Goal: Task Accomplishment & Management: Manage account settings

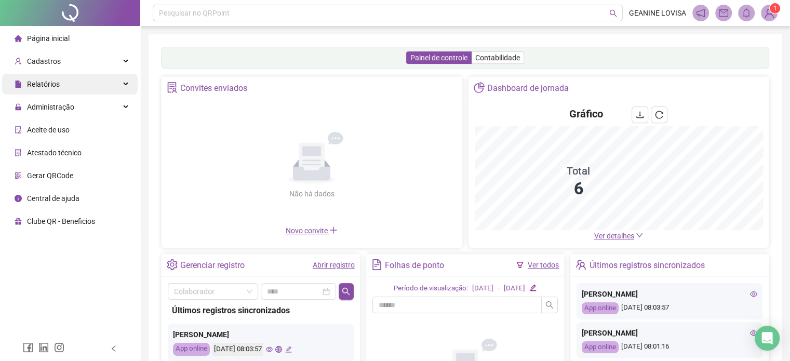
click at [88, 83] on div "Relatórios" at bounding box center [70, 84] width 136 height 21
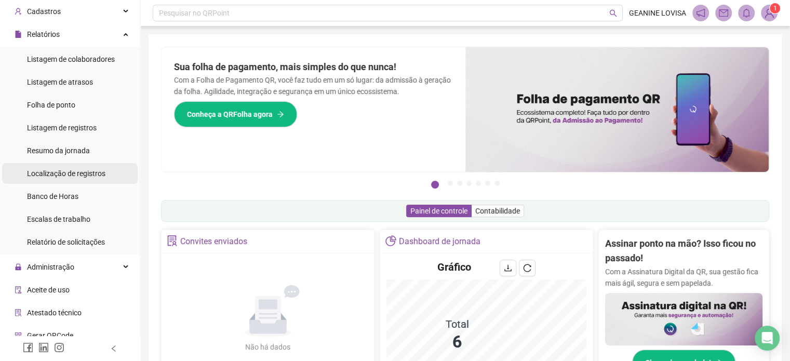
scroll to position [52, 0]
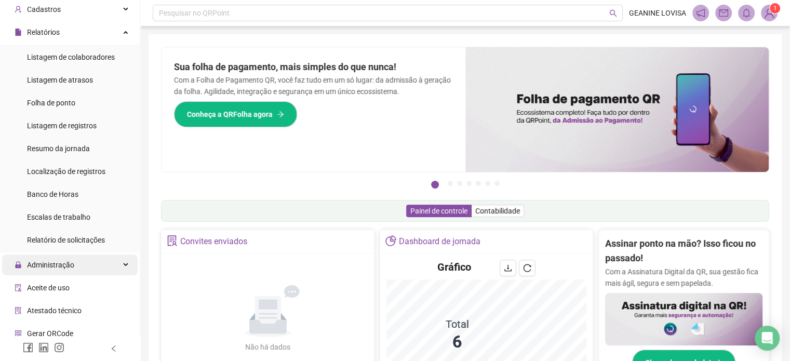
click at [88, 270] on div "Administração" at bounding box center [70, 265] width 136 height 21
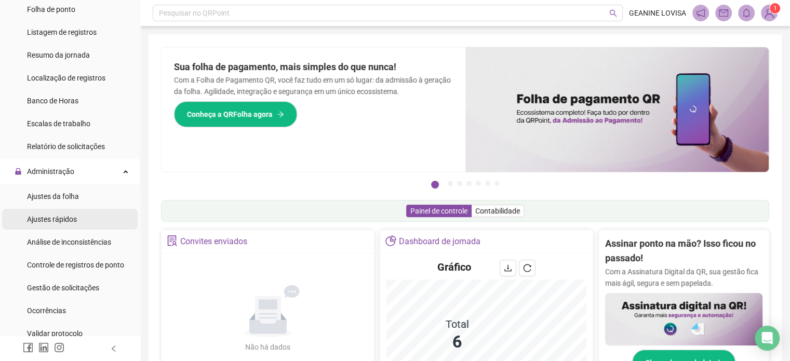
scroll to position [156, 0]
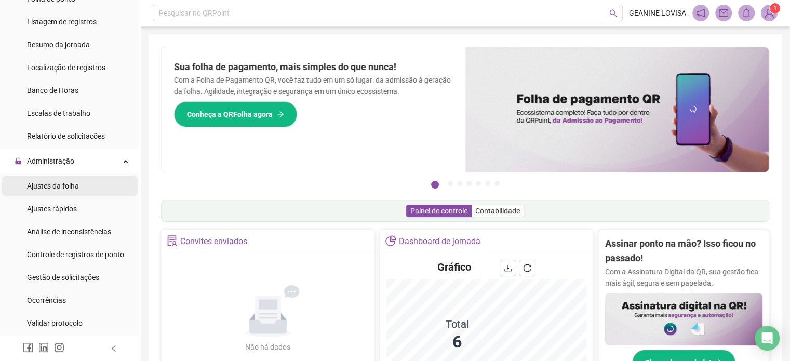
click at [74, 186] on span "Ajustes da folha" at bounding box center [53, 186] width 52 height 8
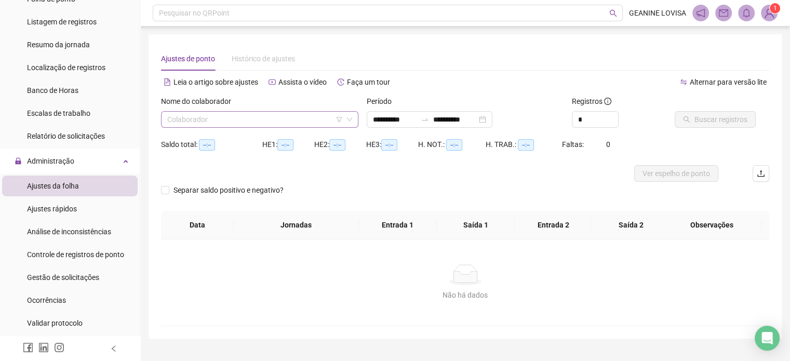
type input "**********"
click at [351, 118] on icon "down" at bounding box center [349, 120] width 5 height 4
click at [318, 119] on input "search" at bounding box center [255, 120] width 176 height 16
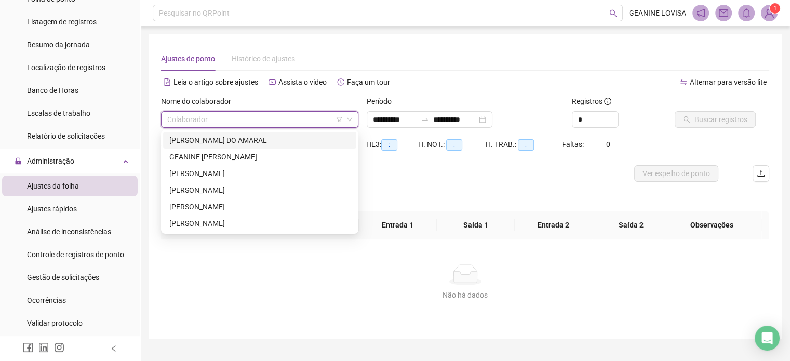
click at [239, 140] on div "[PERSON_NAME] DO AMARAL" at bounding box center [259, 140] width 181 height 11
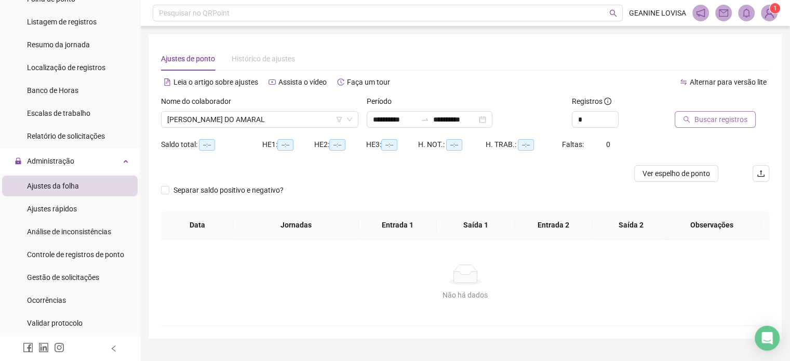
click at [720, 122] on span "Buscar registros" at bounding box center [721, 119] width 53 height 11
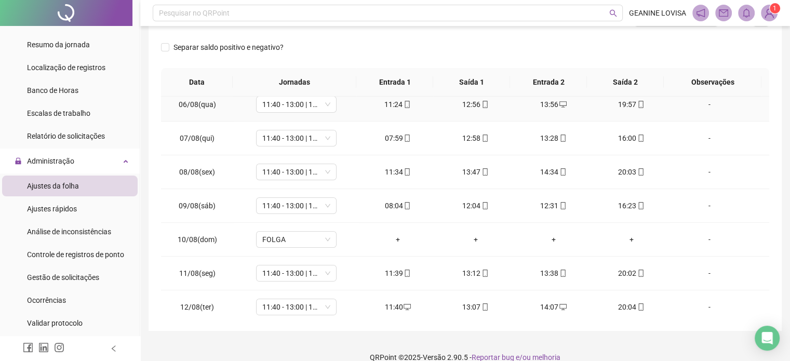
scroll to position [208, 0]
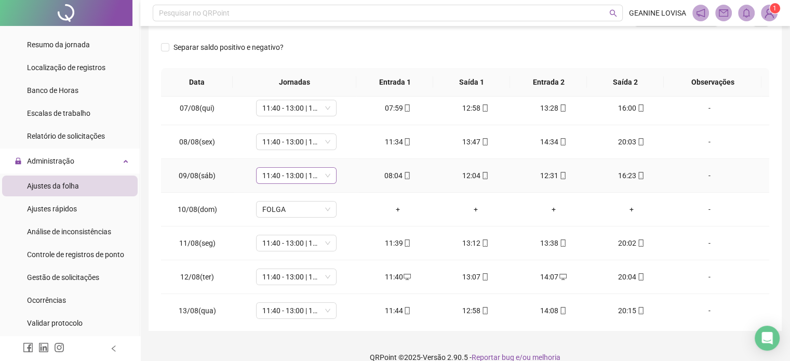
click at [324, 174] on span "11:40 - 13:00 | 14:00 - 20:00" at bounding box center [296, 176] width 68 height 16
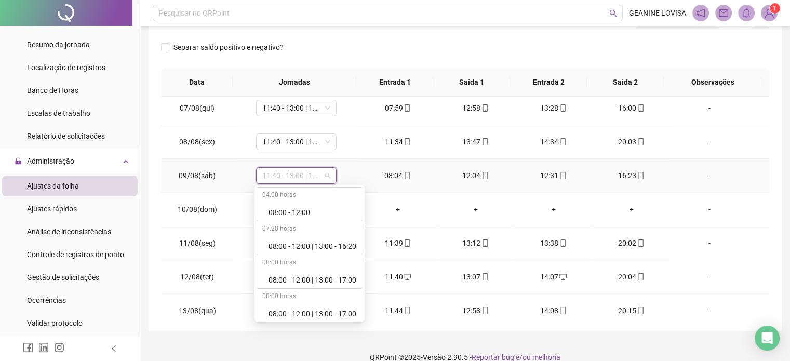
scroll to position [156, 0]
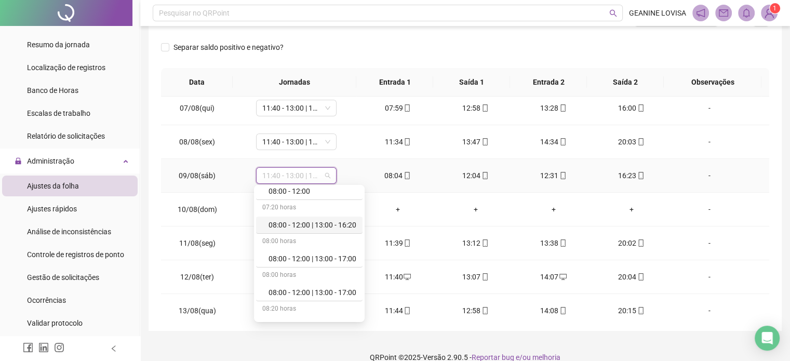
click at [333, 228] on div "08:00 - 12:00 | 13:00 - 16:20" at bounding box center [313, 224] width 88 height 11
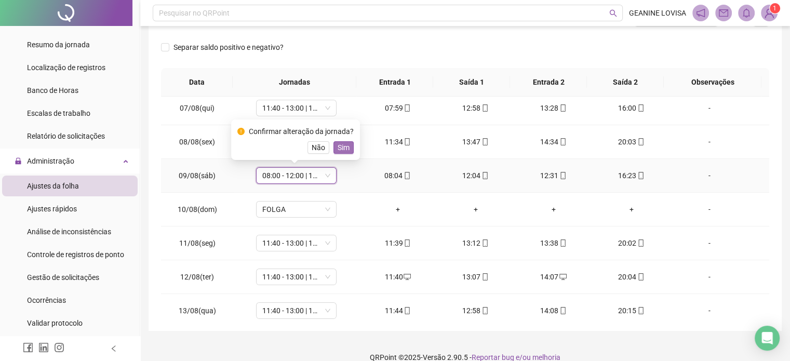
click at [339, 145] on span "Sim" at bounding box center [344, 147] width 12 height 11
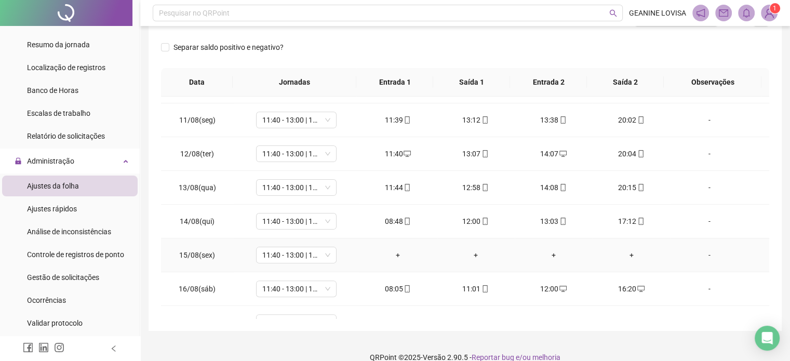
scroll to position [364, 0]
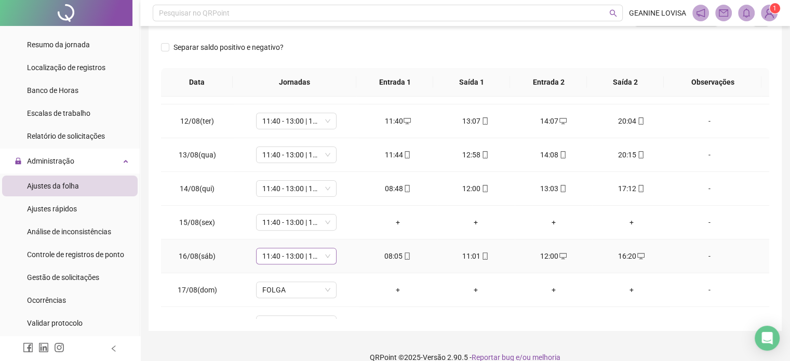
click at [330, 254] on div "11:40 - 13:00 | 14:00 - 20:00" at bounding box center [296, 256] width 81 height 17
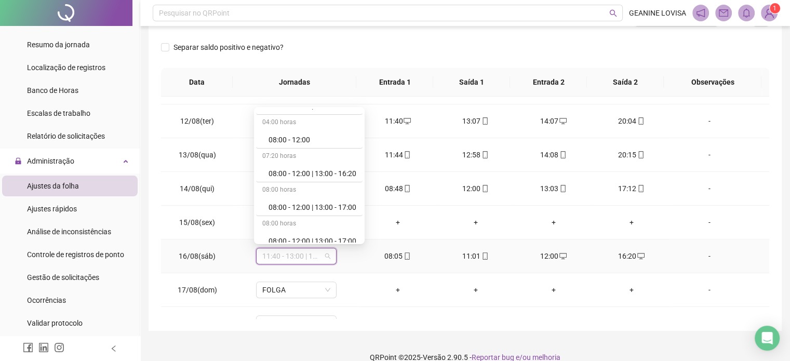
scroll to position [156, 0]
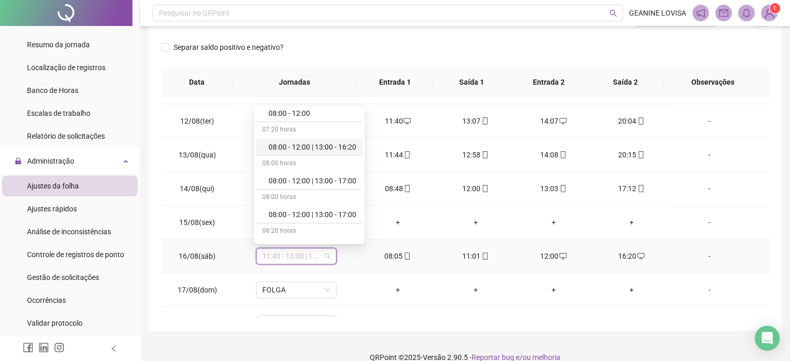
click at [335, 145] on div "08:00 - 12:00 | 13:00 - 16:20" at bounding box center [313, 146] width 88 height 11
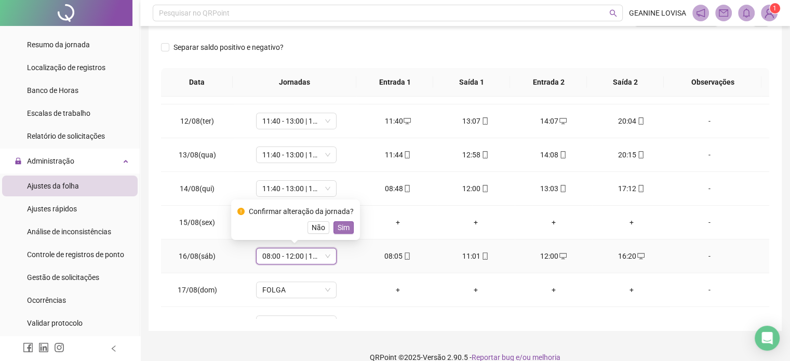
click at [338, 225] on span "Sim" at bounding box center [344, 227] width 12 height 11
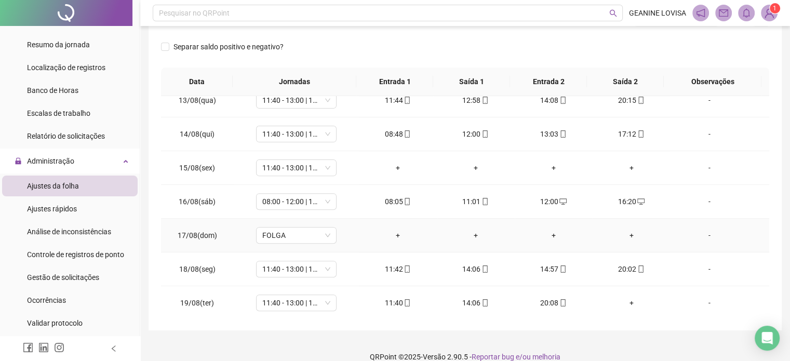
scroll to position [169, 0]
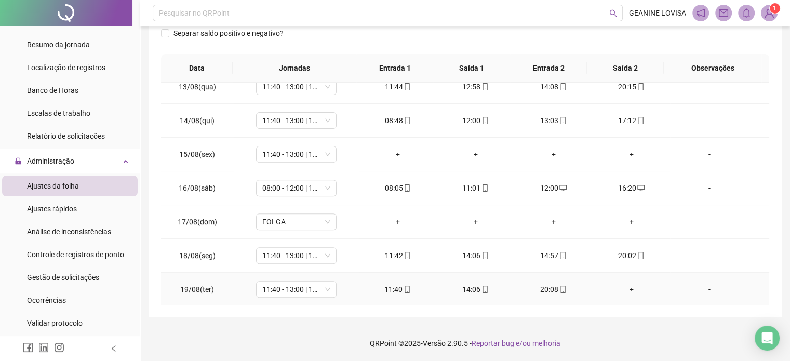
click at [623, 285] on div "+" at bounding box center [631, 289] width 61 height 11
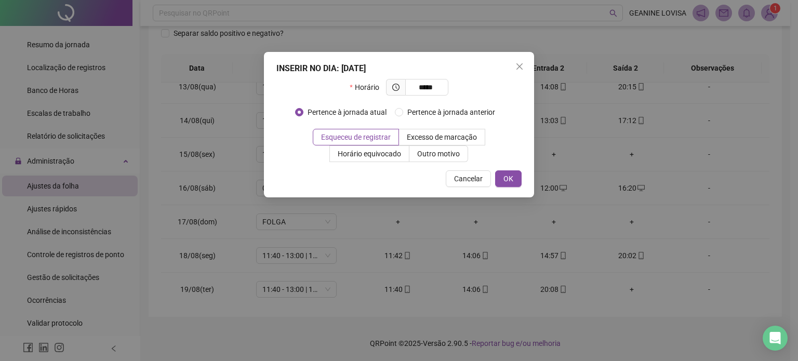
type input "*****"
click at [514, 180] on button "OK" at bounding box center [508, 178] width 26 height 17
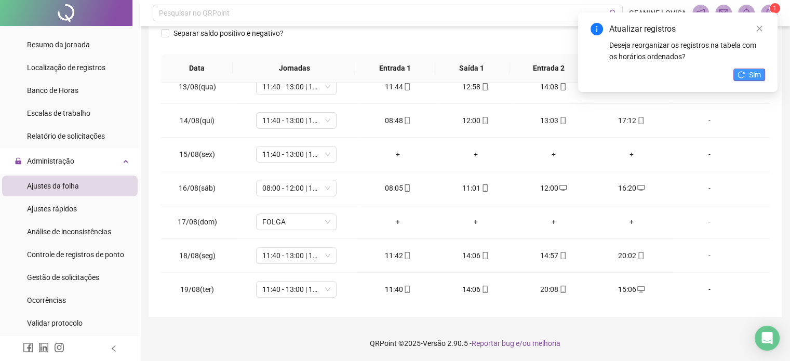
click at [744, 76] on icon "reload" at bounding box center [741, 74] width 7 height 7
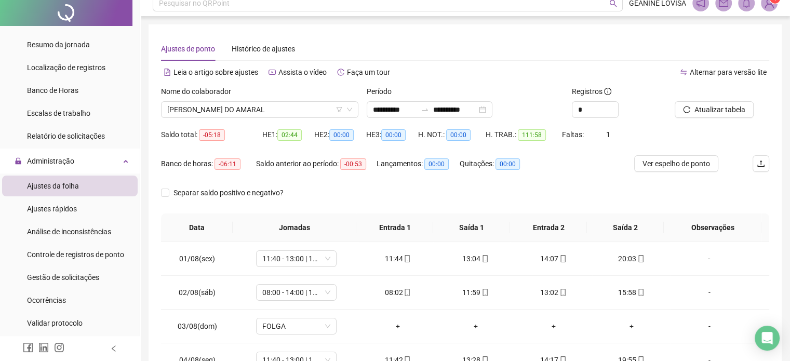
scroll to position [0, 0]
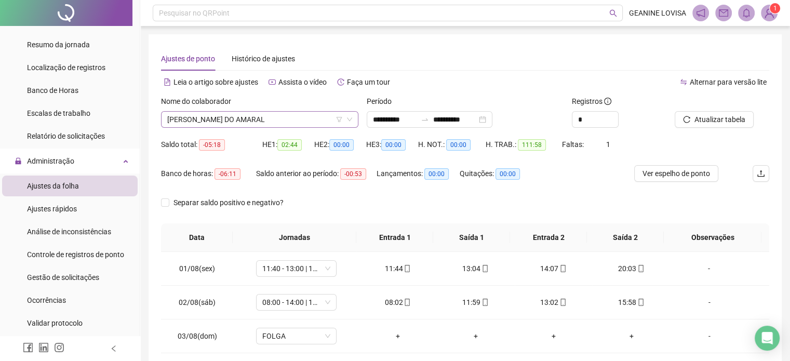
click at [342, 111] on div "[PERSON_NAME] DO AMARAL" at bounding box center [259, 119] width 197 height 17
click at [347, 120] on icon "down" at bounding box center [350, 119] width 6 height 6
click at [303, 119] on span "[PERSON_NAME] DO AMARAL" at bounding box center [259, 120] width 185 height 16
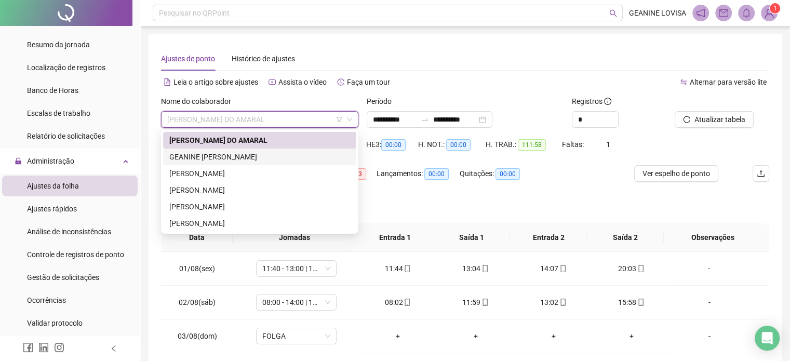
click at [261, 159] on div "GEANINE [PERSON_NAME]" at bounding box center [259, 156] width 181 height 11
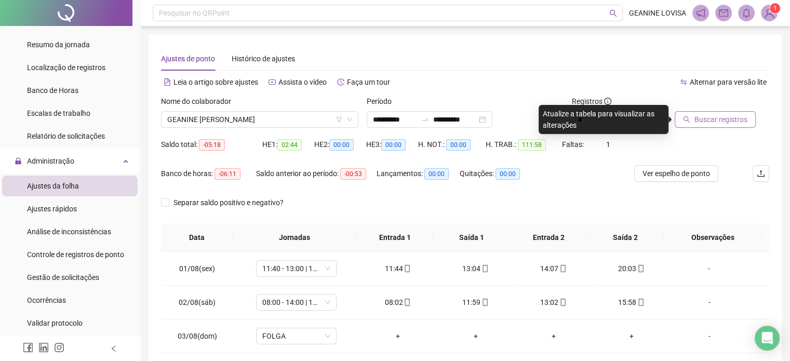
click at [730, 123] on span "Buscar registros" at bounding box center [721, 119] width 53 height 11
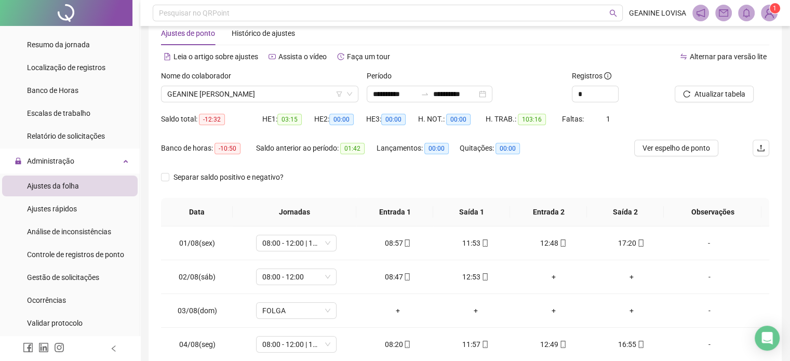
scroll to position [52, 0]
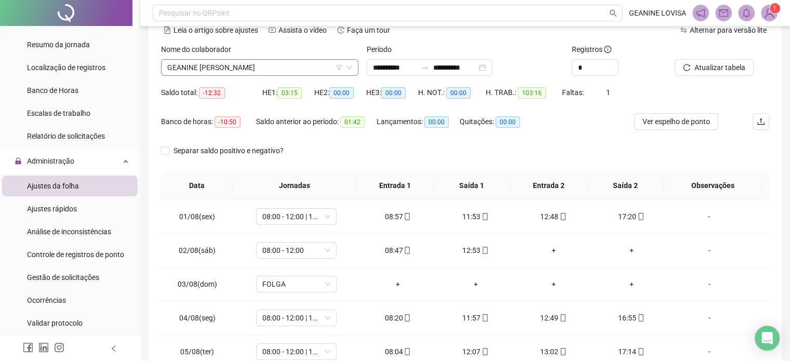
click at [351, 68] on icon "down" at bounding box center [350, 67] width 6 height 6
click at [347, 67] on icon "down" at bounding box center [350, 67] width 6 height 6
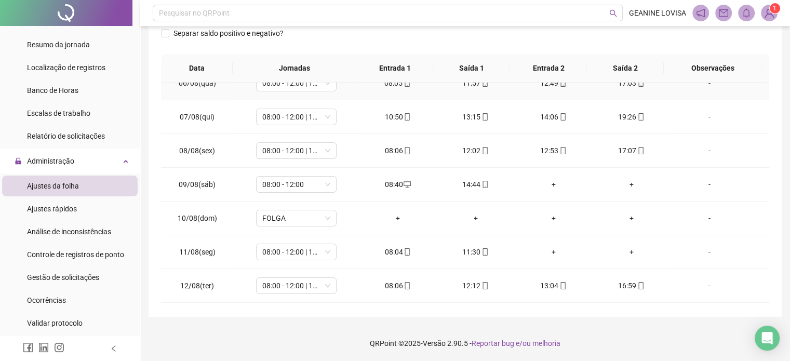
scroll to position [208, 0]
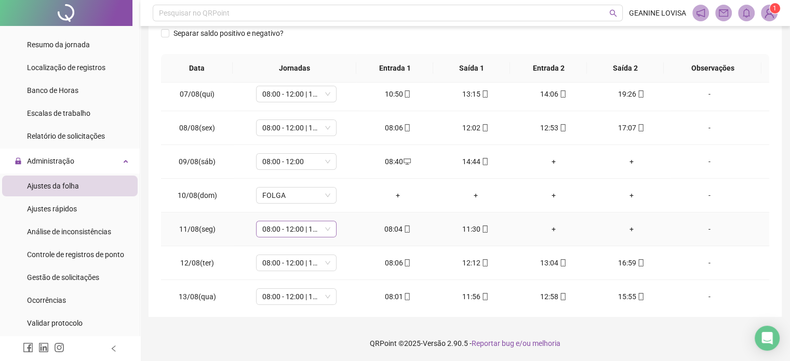
click at [317, 228] on span "08:00 - 12:00 | 13:00 - 17:00" at bounding box center [296, 229] width 68 height 16
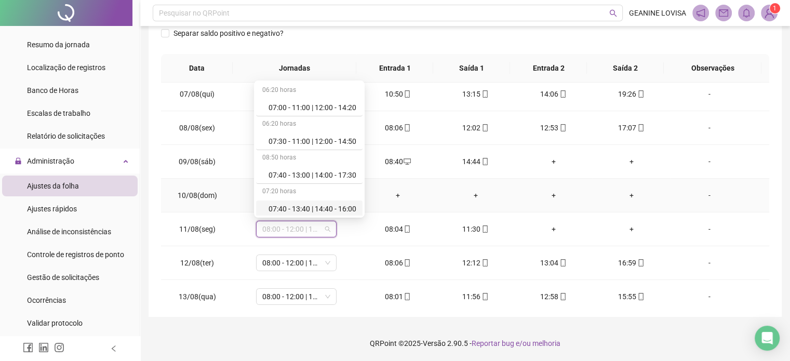
click at [742, 185] on td "-" at bounding box center [719, 196] width 99 height 34
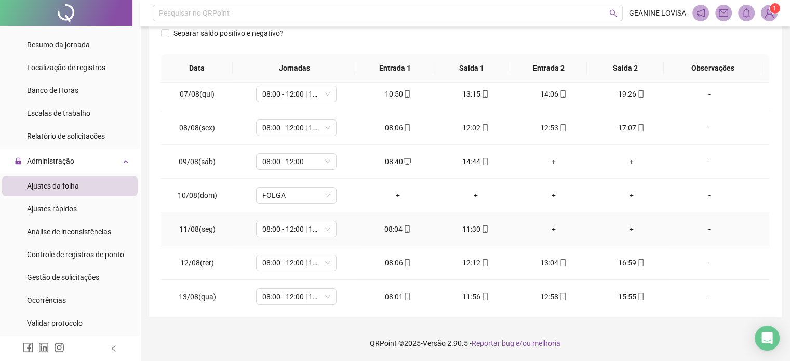
click at [551, 232] on div "+" at bounding box center [553, 228] width 61 height 11
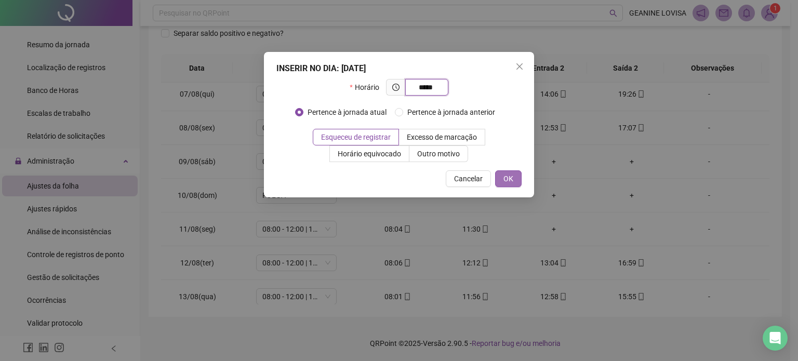
type input "*****"
click at [515, 180] on button "OK" at bounding box center [508, 178] width 26 height 17
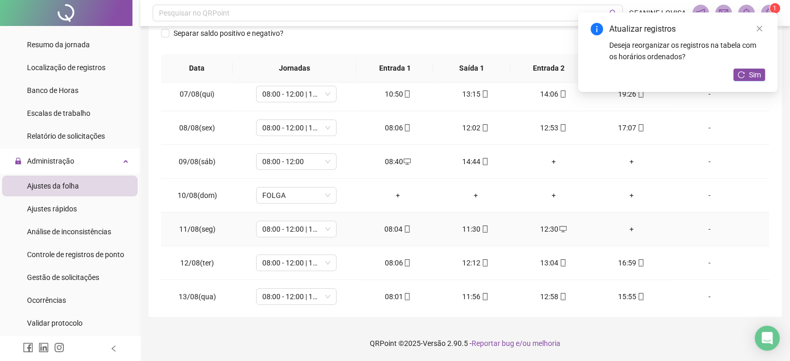
click at [629, 226] on div "+" at bounding box center [631, 228] width 61 height 11
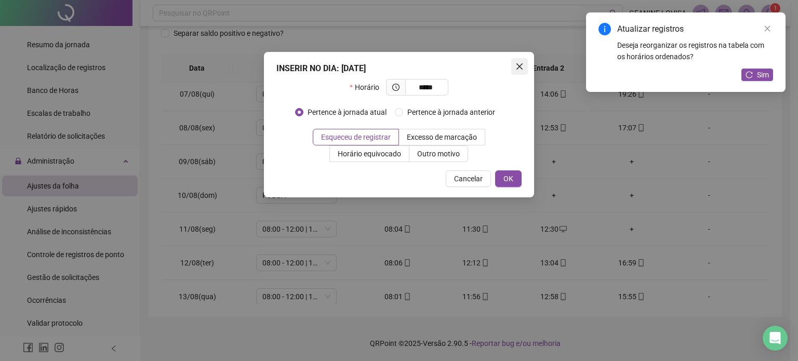
type input "*****"
click at [524, 70] on span "Close" at bounding box center [519, 66] width 17 height 8
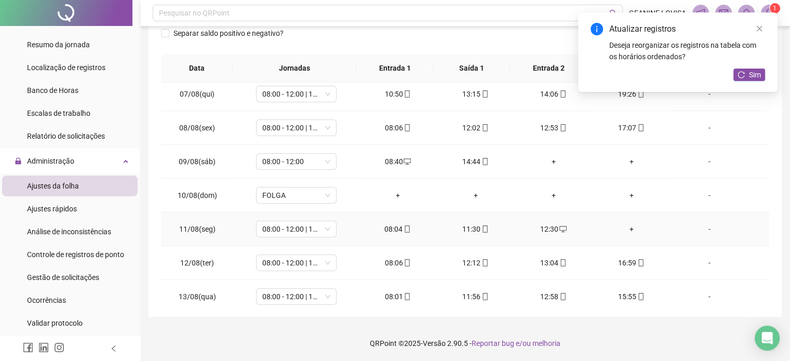
click at [627, 229] on div "+" at bounding box center [631, 228] width 61 height 11
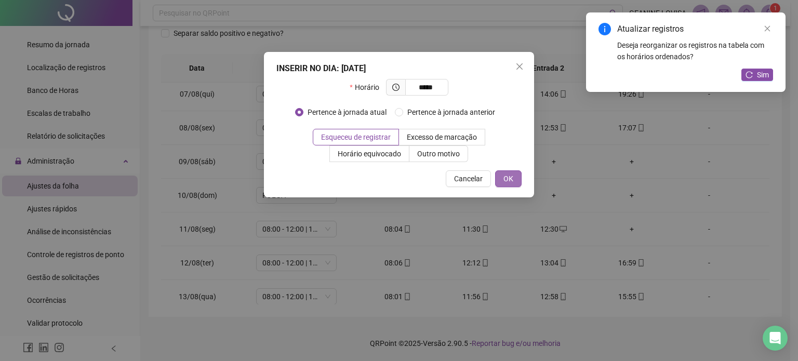
type input "*****"
click at [520, 175] on button "OK" at bounding box center [508, 178] width 26 height 17
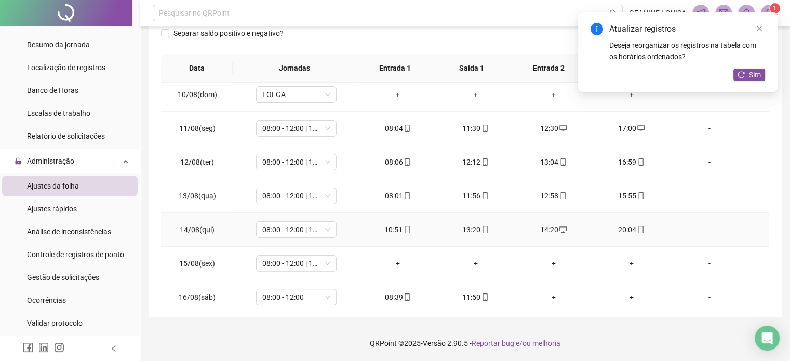
scroll to position [260, 0]
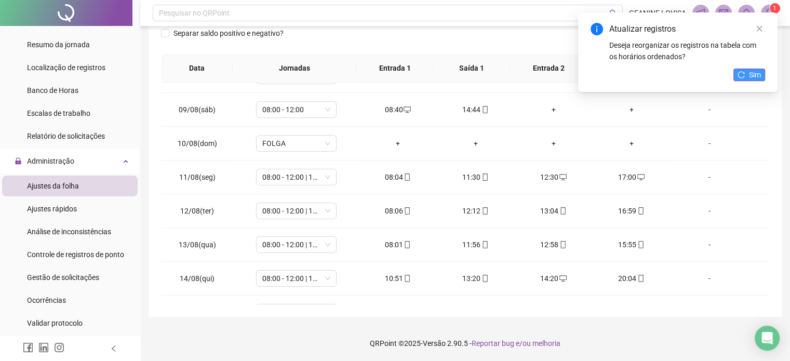
drag, startPoint x: 757, startPoint y: 81, endPoint x: 745, endPoint y: 69, distance: 17.3
click at [756, 79] on div "Atualizar registros Deseja reorganizar os registros na tabela com os horários o…" at bounding box center [678, 51] width 200 height 79
click at [745, 69] on button "Sim" at bounding box center [750, 75] width 32 height 12
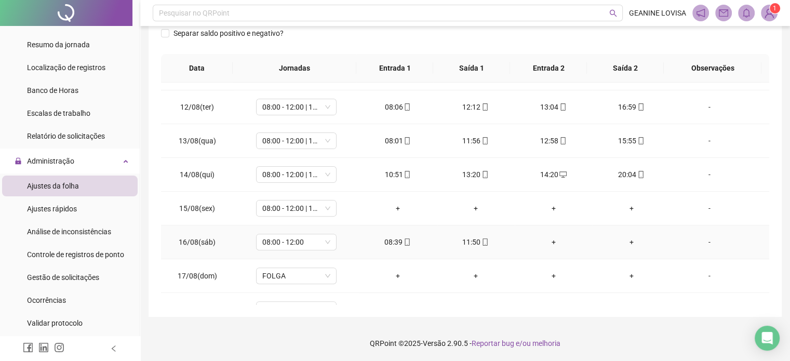
scroll to position [418, 0]
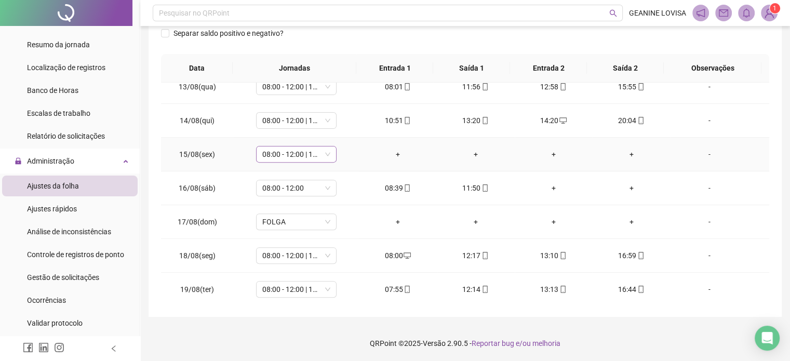
click at [323, 153] on span "08:00 - 12:00 | 13:00 - 17:00" at bounding box center [296, 155] width 68 height 16
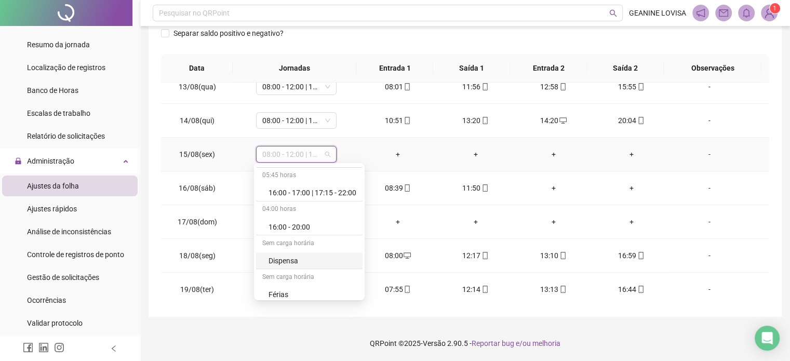
scroll to position [2022, 0]
click at [308, 226] on div "Folga" at bounding box center [313, 228] width 88 height 11
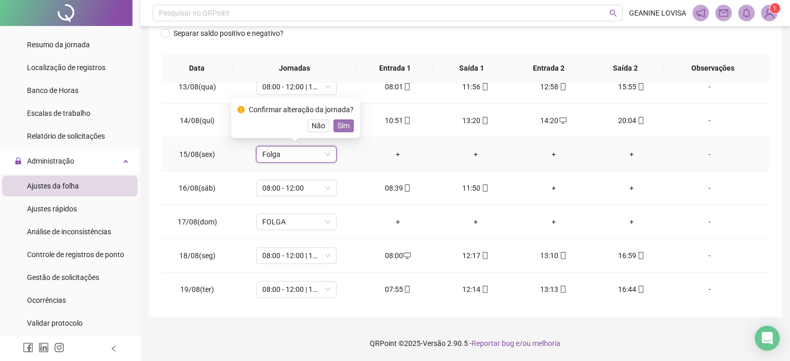
click at [339, 121] on span "Sim" at bounding box center [344, 125] width 12 height 11
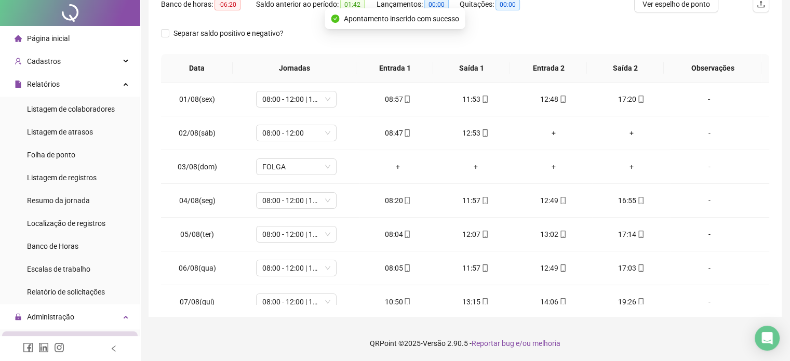
scroll to position [0, 0]
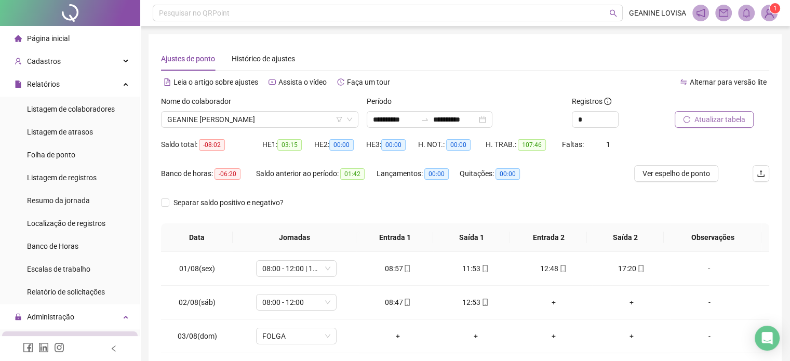
click at [713, 118] on span "Atualizar tabela" at bounding box center [720, 119] width 51 height 11
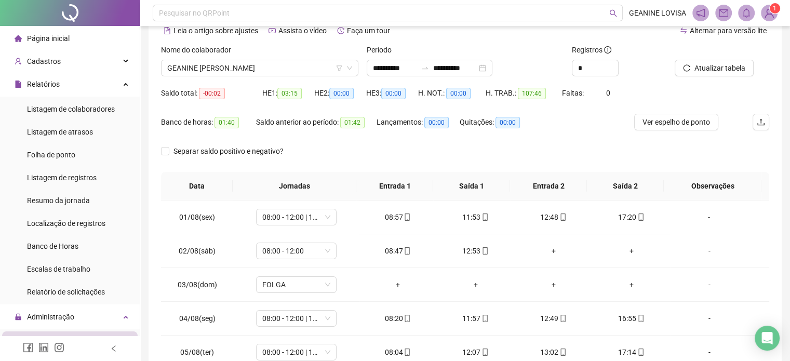
scroll to position [52, 0]
click at [350, 68] on icon "down" at bounding box center [349, 68] width 5 height 4
click at [351, 62] on span "GEANINE [PERSON_NAME]" at bounding box center [259, 68] width 185 height 16
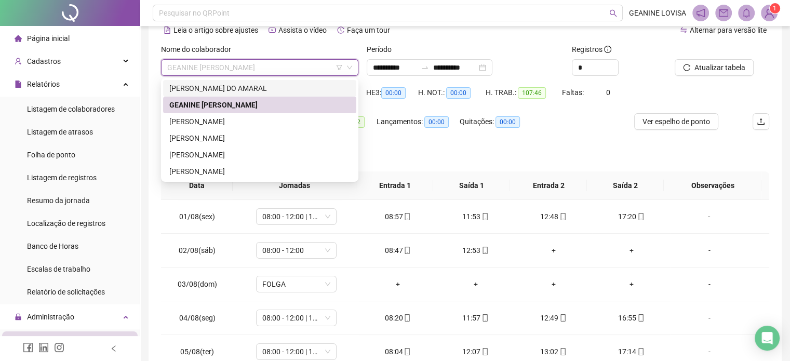
click at [264, 88] on div "[PERSON_NAME] DO AMARAL" at bounding box center [259, 88] width 181 height 11
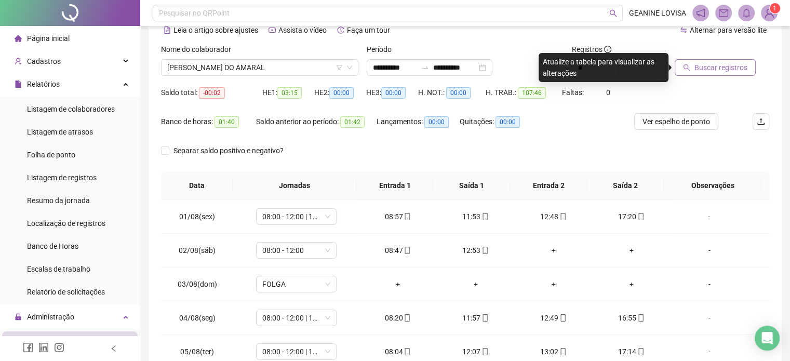
click at [720, 70] on span "Buscar registros" at bounding box center [721, 67] width 53 height 11
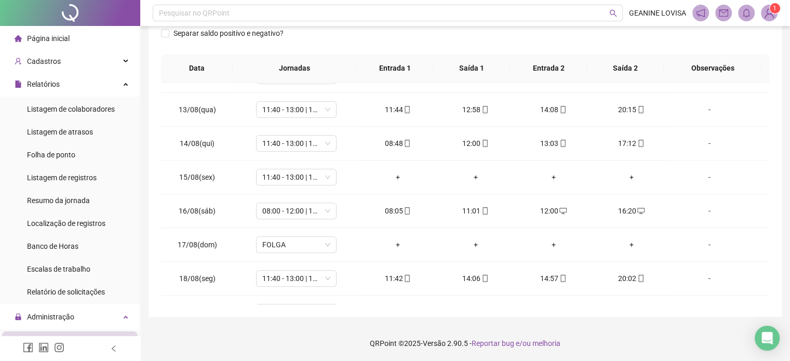
scroll to position [416, 0]
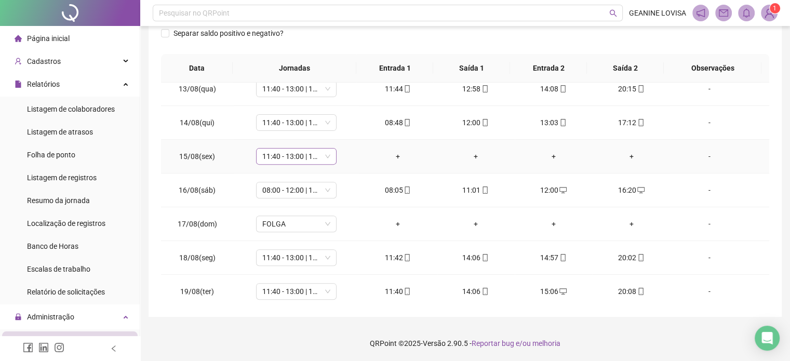
click at [300, 156] on span "11:40 - 13:00 | 14:00 - 20:00" at bounding box center [296, 157] width 68 height 16
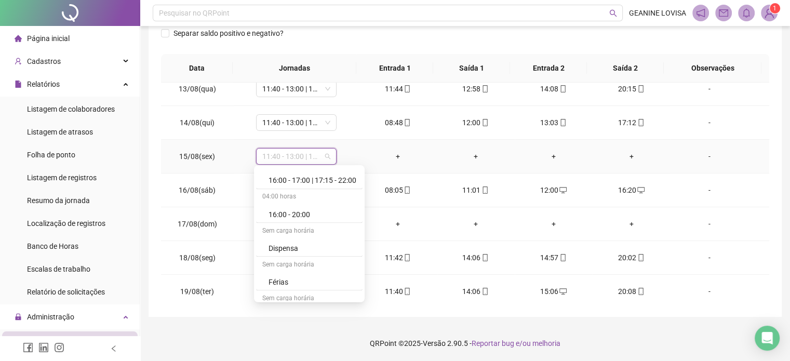
scroll to position [2022, 0]
click at [305, 227] on div "Folga" at bounding box center [313, 230] width 88 height 11
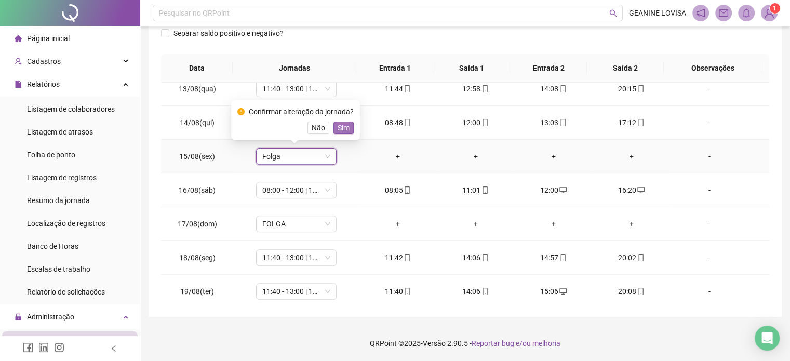
click at [338, 124] on span "Sim" at bounding box center [344, 127] width 12 height 11
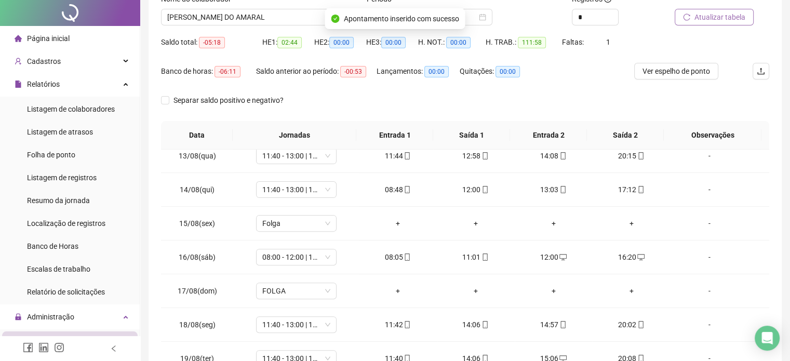
scroll to position [0, 0]
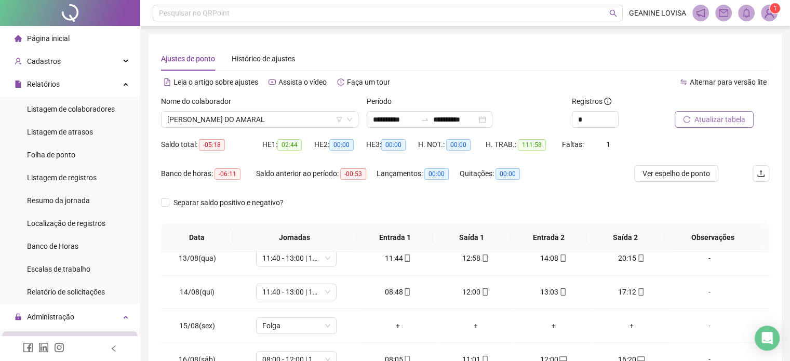
click at [708, 118] on span "Atualizar tabela" at bounding box center [720, 119] width 51 height 11
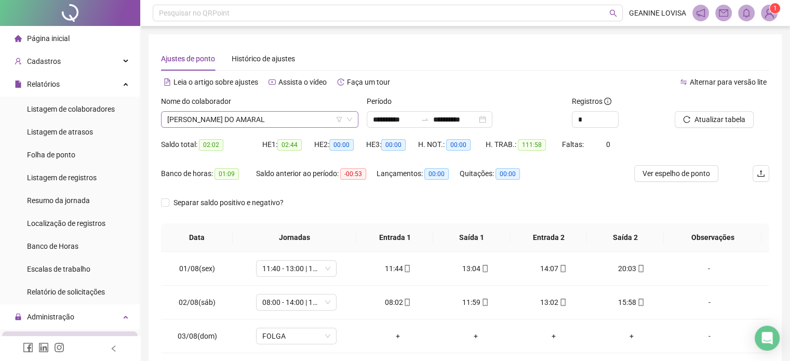
click at [351, 120] on icon "down" at bounding box center [350, 119] width 6 height 6
click at [561, 78] on div "Alternar para versão lite" at bounding box center [618, 82] width 304 height 17
click at [348, 118] on icon "down" at bounding box center [349, 120] width 5 height 4
click at [352, 121] on icon "down" at bounding box center [350, 119] width 6 height 6
click at [310, 121] on span "[PERSON_NAME] DO AMARAL" at bounding box center [259, 120] width 185 height 16
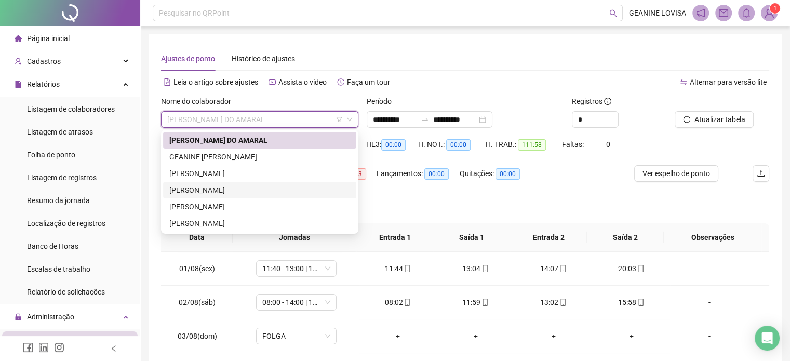
click at [274, 188] on div "[PERSON_NAME]" at bounding box center [259, 189] width 181 height 11
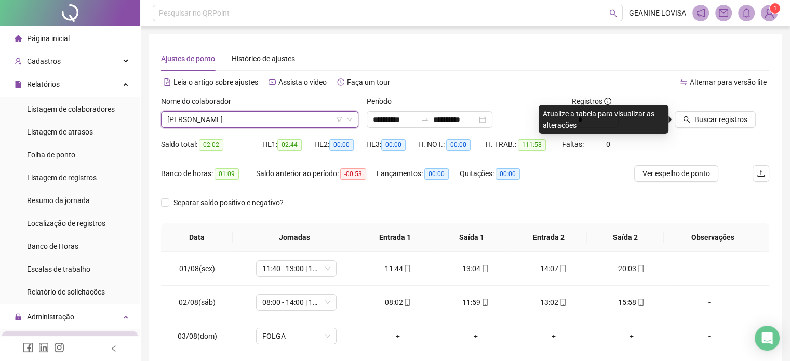
click at [345, 117] on span "[PERSON_NAME]" at bounding box center [259, 120] width 185 height 16
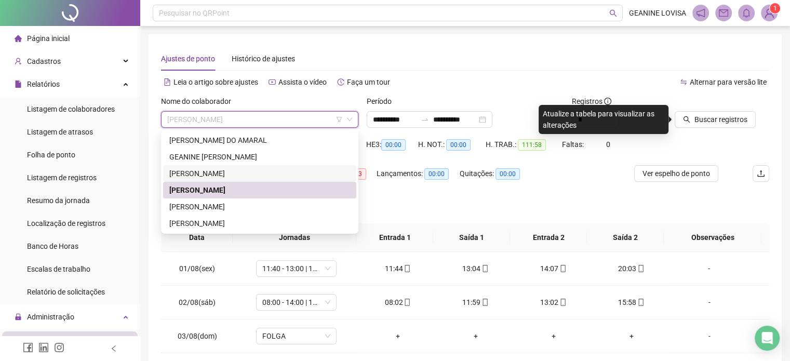
click at [264, 167] on div "[PERSON_NAME]" at bounding box center [259, 173] width 193 height 17
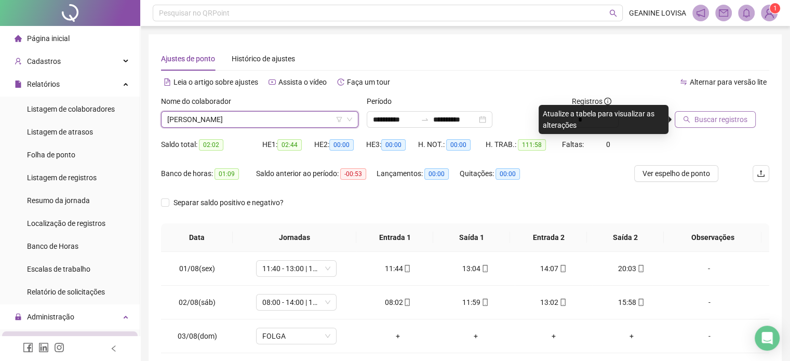
click at [723, 124] on span "Buscar registros" at bounding box center [721, 119] width 53 height 11
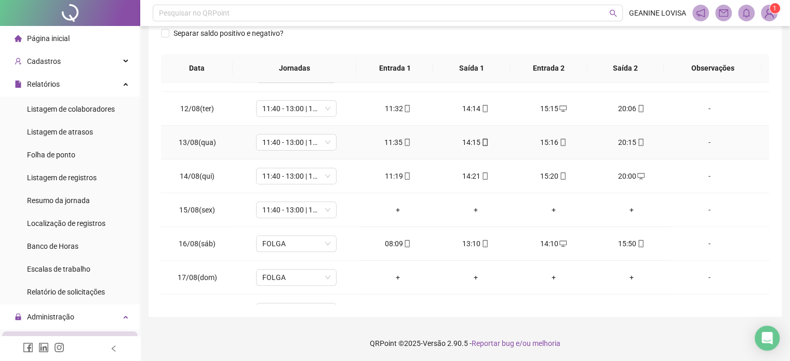
scroll to position [364, 0]
click at [298, 207] on span "11:40 - 13:00 | 14:00 - 20:00" at bounding box center [296, 209] width 68 height 16
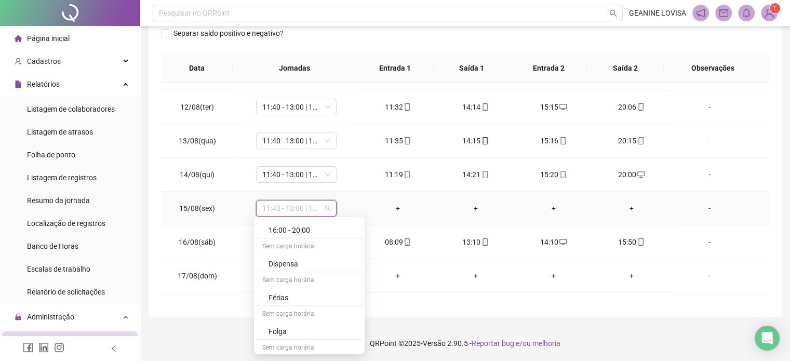
scroll to position [1974, 0]
click at [289, 322] on div "Folga" at bounding box center [309, 330] width 107 height 17
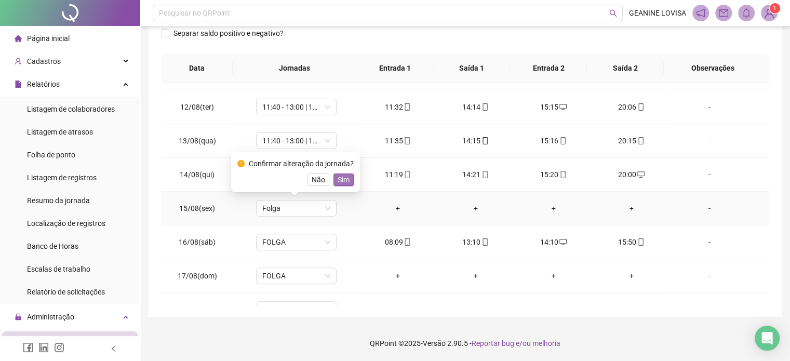
click at [349, 181] on button "Sim" at bounding box center [344, 180] width 20 height 12
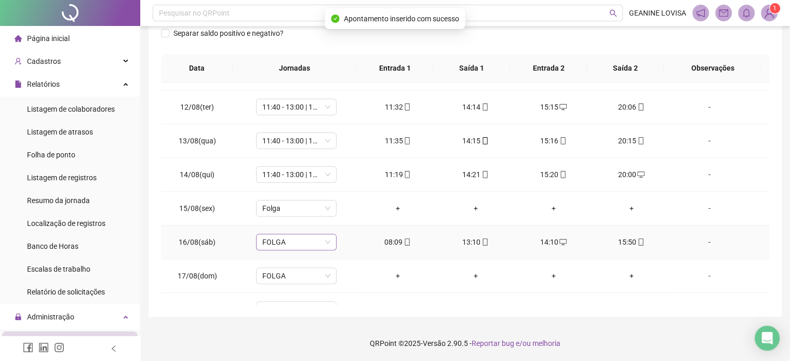
click at [316, 237] on span "FOLGA" at bounding box center [296, 242] width 68 height 16
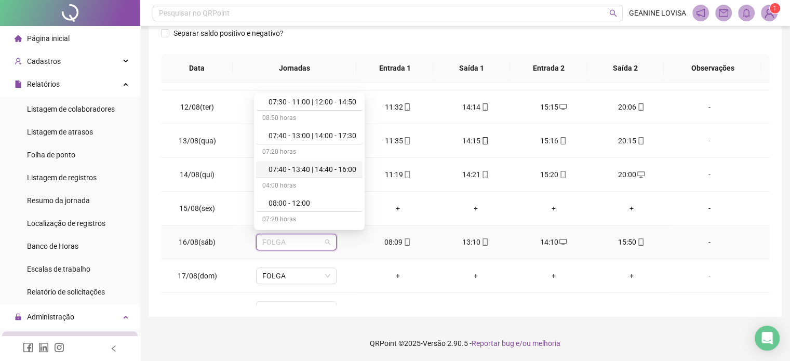
scroll to position [104, 0]
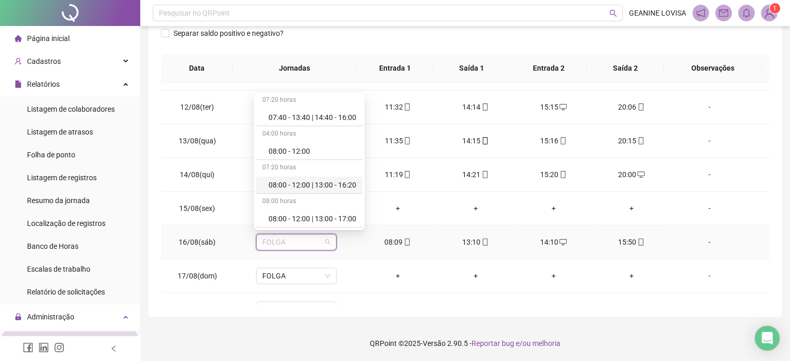
click at [326, 186] on div "08:00 - 12:00 | 13:00 - 16:20" at bounding box center [313, 184] width 88 height 11
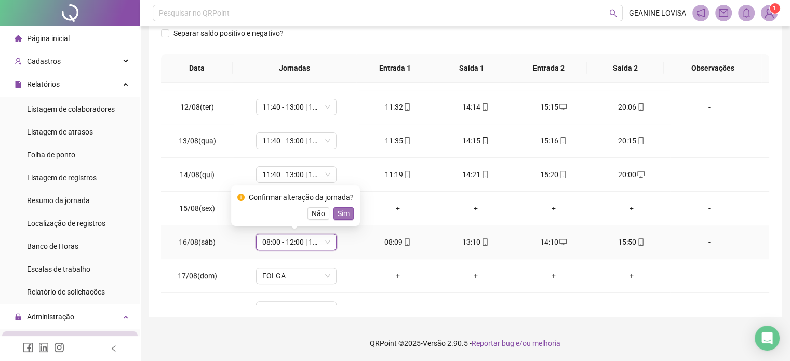
click at [345, 215] on span "Sim" at bounding box center [344, 213] width 12 height 11
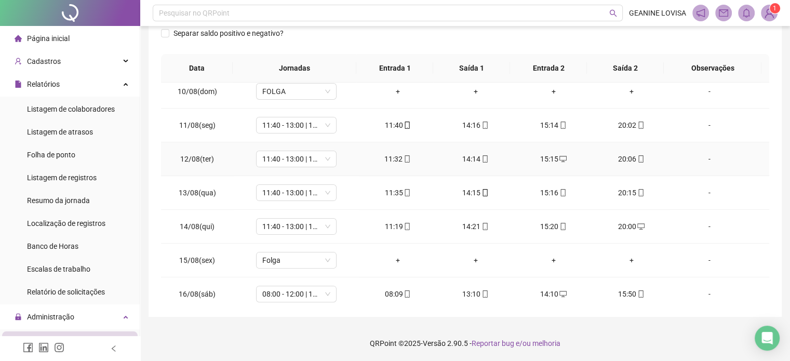
scroll to position [418, 0]
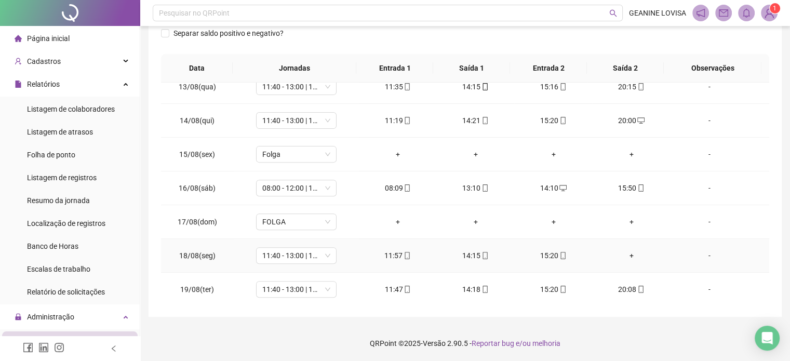
click at [624, 255] on div "+" at bounding box center [631, 255] width 61 height 11
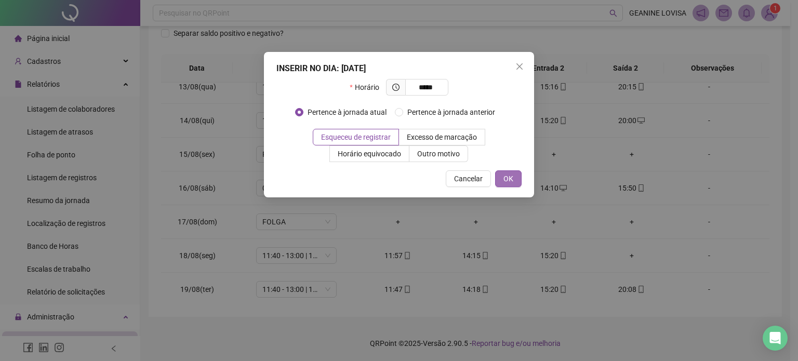
type input "*****"
click at [512, 178] on span "OK" at bounding box center [508, 178] width 10 height 11
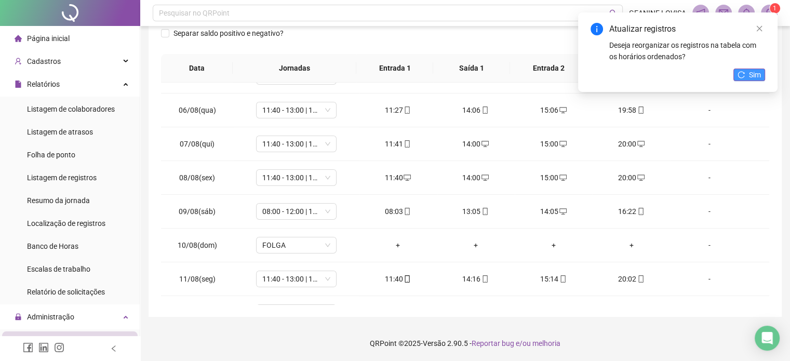
scroll to position [158, 0]
click at [736, 69] on button "Sim" at bounding box center [750, 75] width 32 height 12
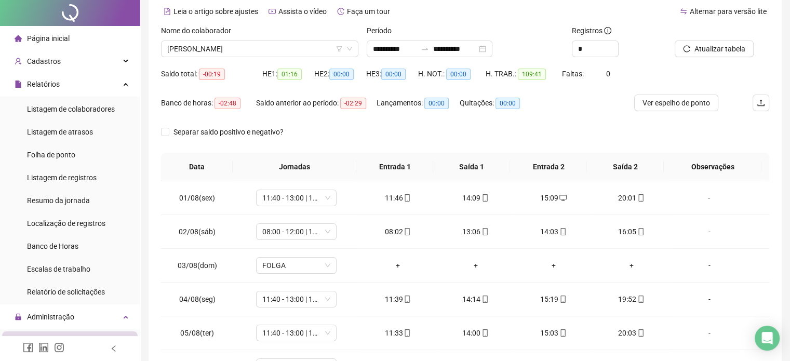
scroll to position [0, 0]
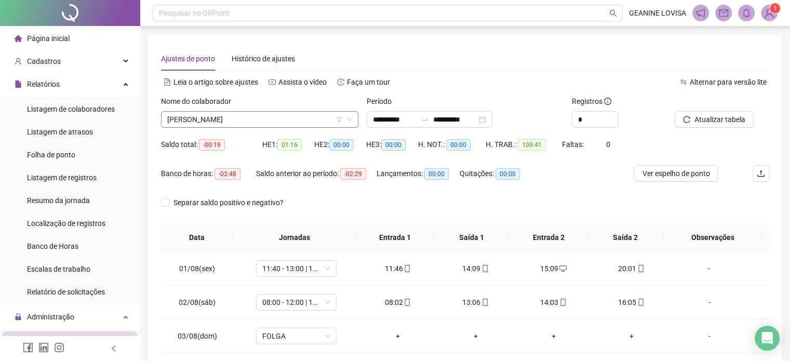
click at [317, 119] on span "[PERSON_NAME]" at bounding box center [259, 120] width 185 height 16
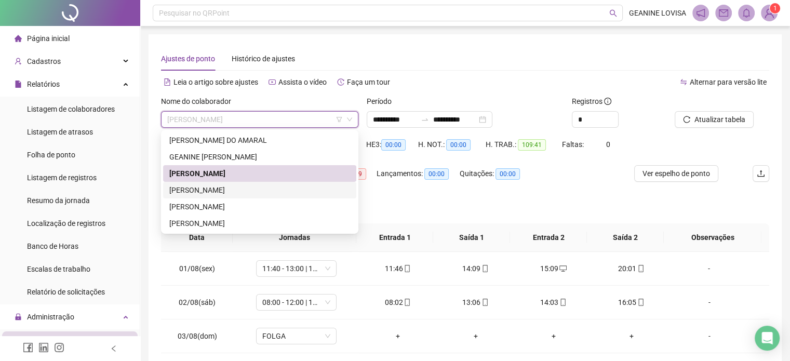
click at [250, 189] on div "[PERSON_NAME]" at bounding box center [259, 189] width 181 height 11
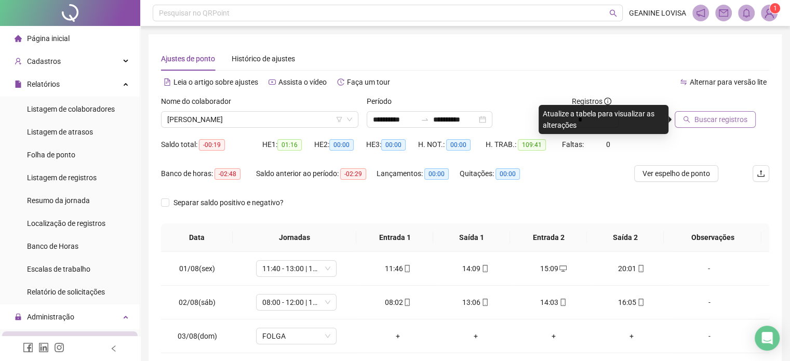
click at [727, 118] on span "Buscar registros" at bounding box center [721, 119] width 53 height 11
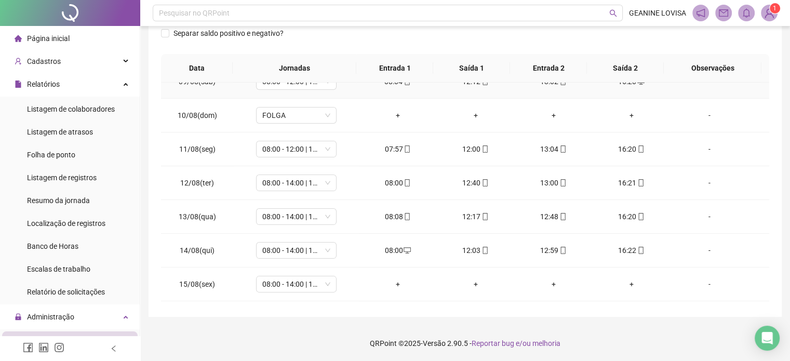
scroll to position [312, 0]
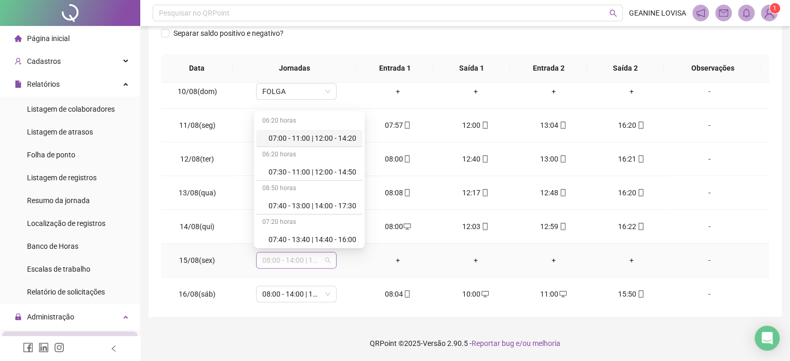
click at [285, 261] on span "08:00 - 14:00 | 15:00 - 16:20" at bounding box center [296, 260] width 68 height 16
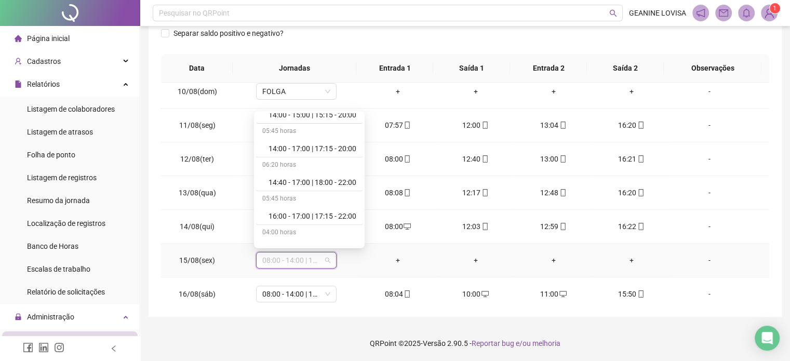
scroll to position [2022, 0]
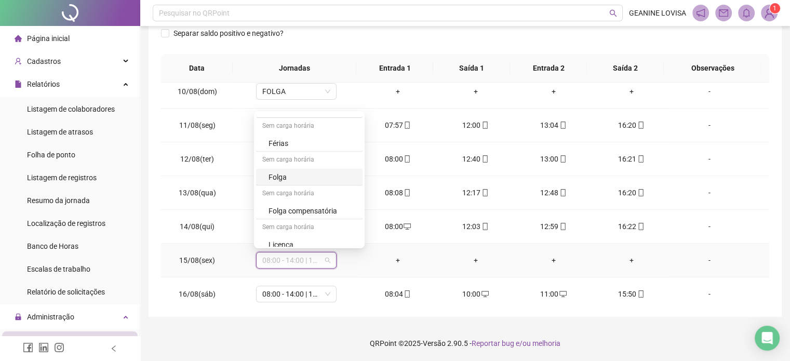
click at [299, 171] on div "Folga" at bounding box center [313, 176] width 88 height 11
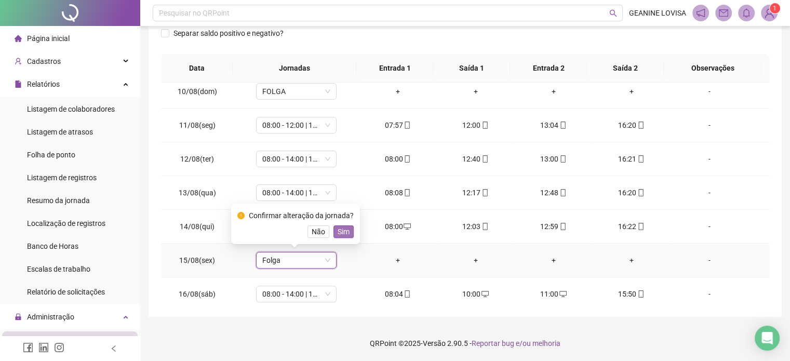
click at [347, 233] on span "Sim" at bounding box center [344, 231] width 12 height 11
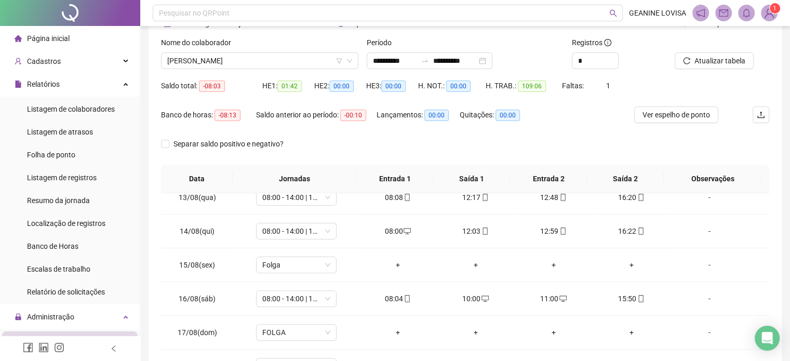
scroll to position [0, 0]
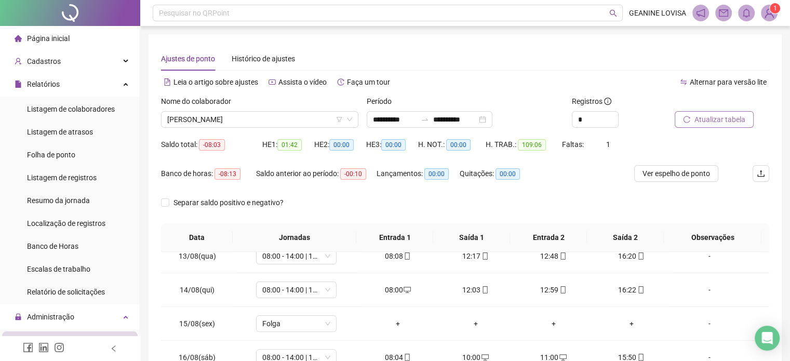
click at [707, 118] on span "Atualizar tabela" at bounding box center [720, 119] width 51 height 11
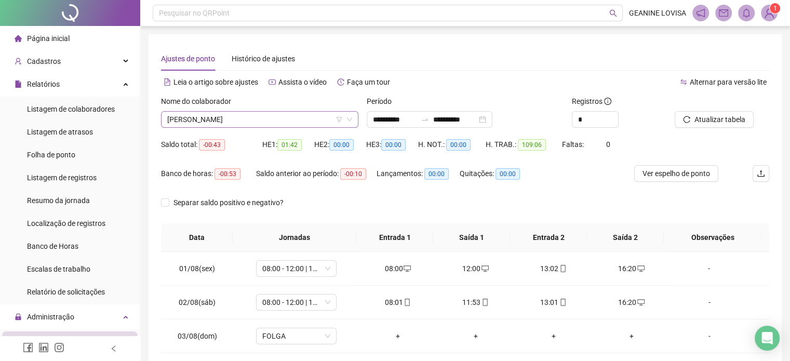
click at [341, 119] on icon "filter" at bounding box center [339, 119] width 6 height 6
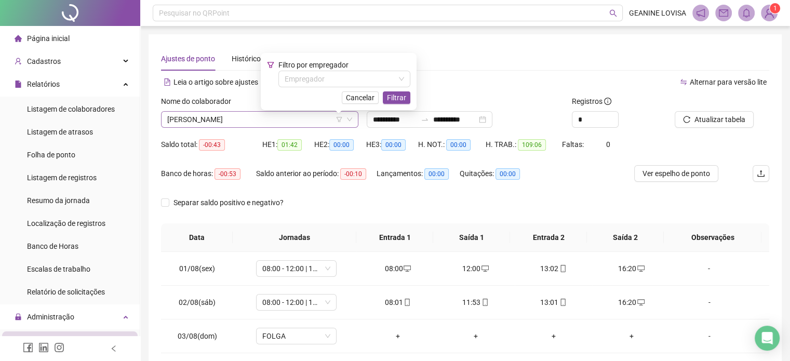
click at [241, 114] on span "[PERSON_NAME]" at bounding box center [259, 120] width 185 height 16
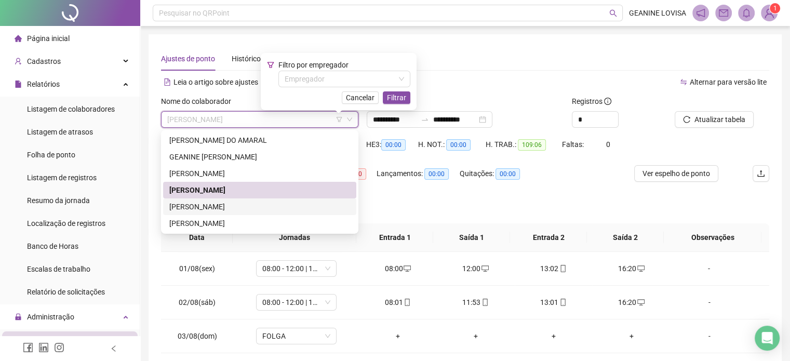
click at [224, 208] on div "[PERSON_NAME]" at bounding box center [259, 206] width 181 height 11
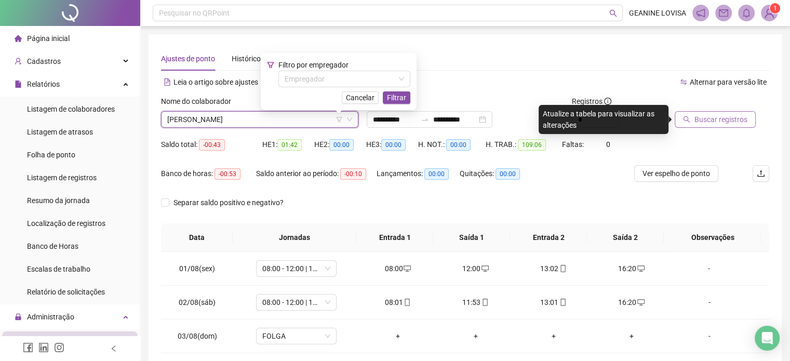
click at [695, 122] on span "Buscar registros" at bounding box center [721, 119] width 53 height 11
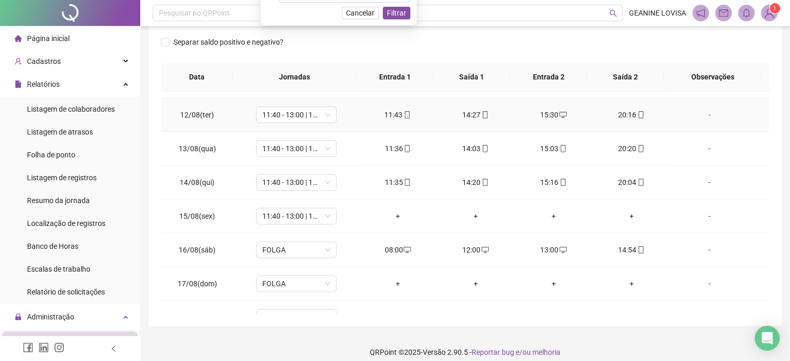
scroll to position [416, 0]
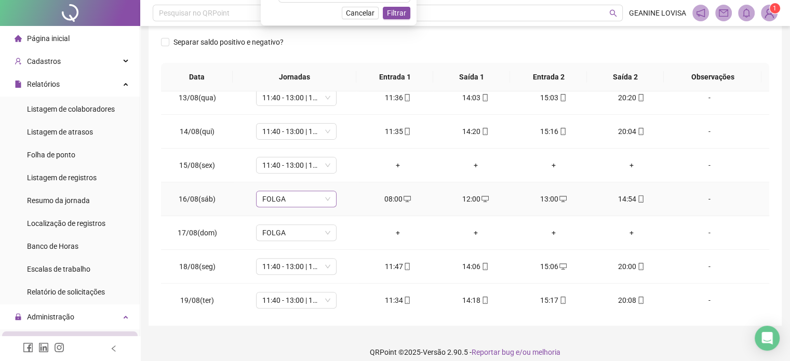
click at [317, 198] on span "FOLGA" at bounding box center [296, 199] width 68 height 16
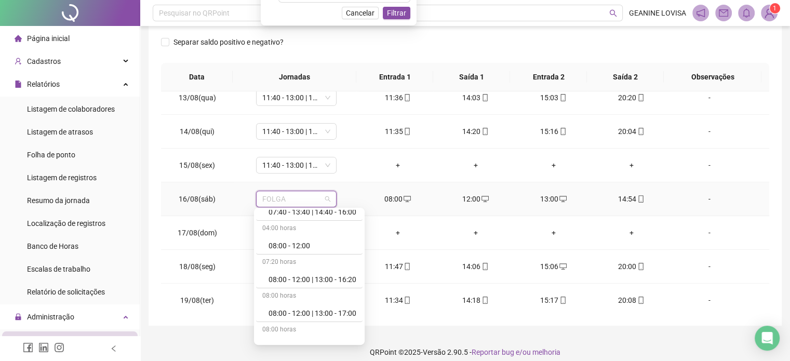
scroll to position [156, 0]
click at [331, 253] on div "08:00 - 12:00 | 13:00 - 16:20" at bounding box center [309, 248] width 107 height 17
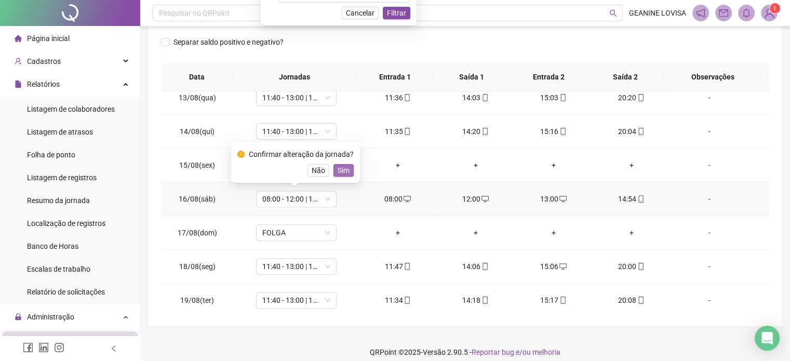
click at [343, 172] on span "Sim" at bounding box center [344, 170] width 12 height 11
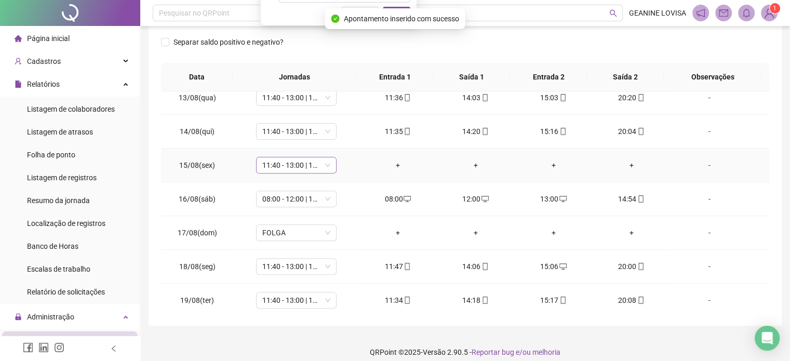
click at [314, 165] on span "11:40 - 13:00 | 14:00 - 20:00" at bounding box center [296, 165] width 68 height 16
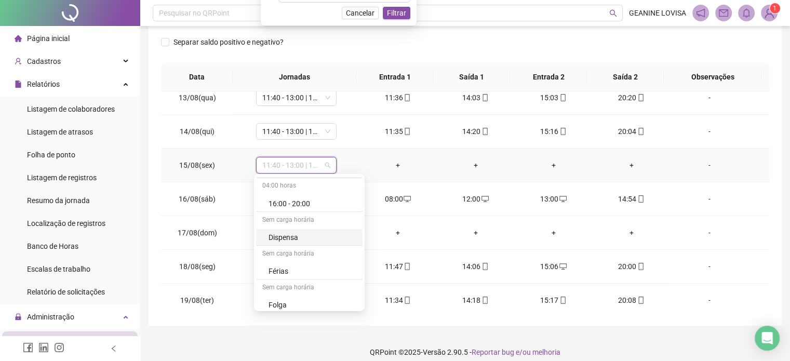
scroll to position [2022, 0]
click at [312, 234] on div "Folga" at bounding box center [313, 239] width 88 height 11
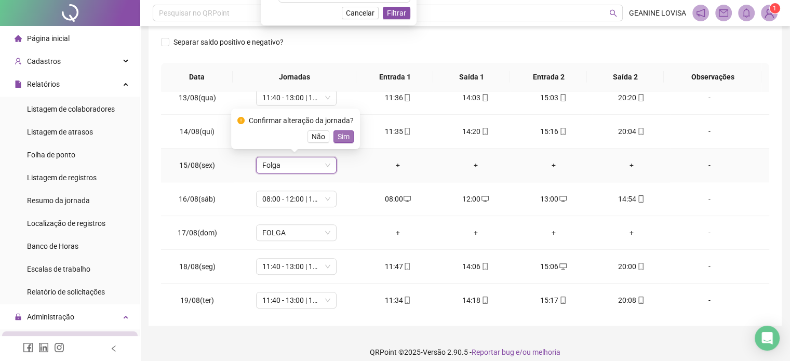
click at [340, 133] on span "Sim" at bounding box center [344, 136] width 12 height 11
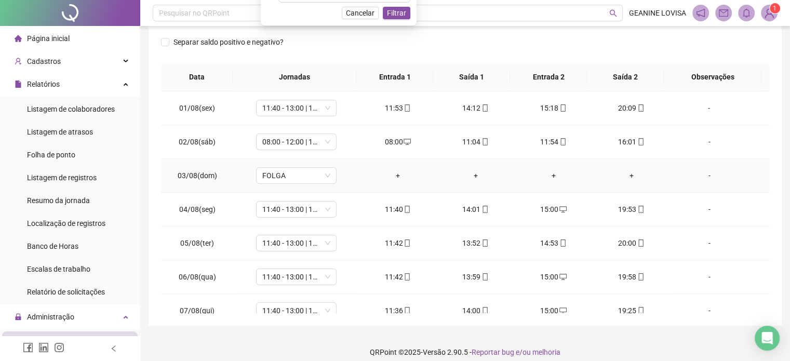
scroll to position [0, 0]
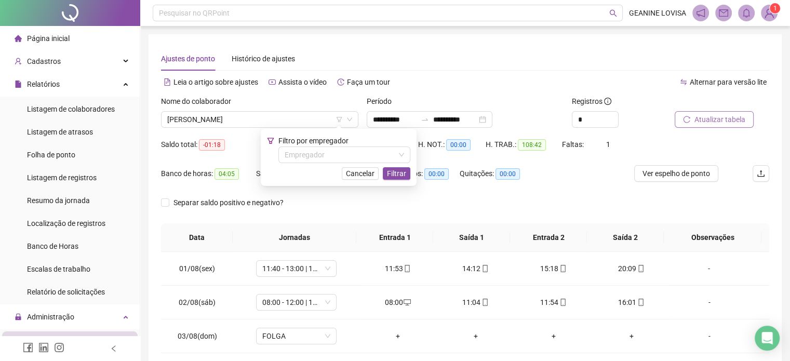
click at [705, 118] on span "Atualizar tabela" at bounding box center [720, 119] width 51 height 11
click at [340, 118] on icon "filter" at bounding box center [339, 119] width 6 height 6
click at [322, 120] on span "[PERSON_NAME]" at bounding box center [259, 120] width 185 height 16
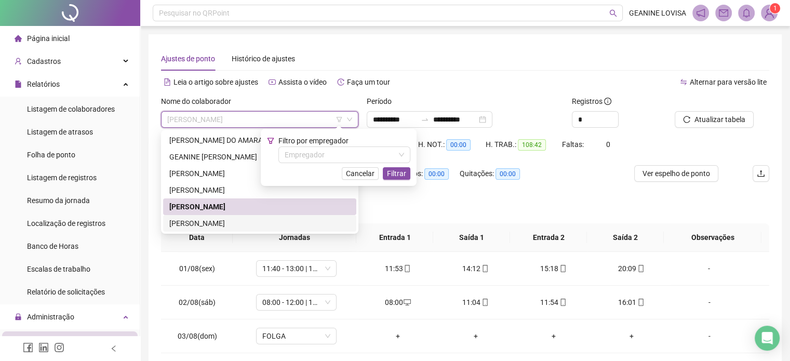
click at [247, 223] on div "[PERSON_NAME]" at bounding box center [259, 223] width 181 height 11
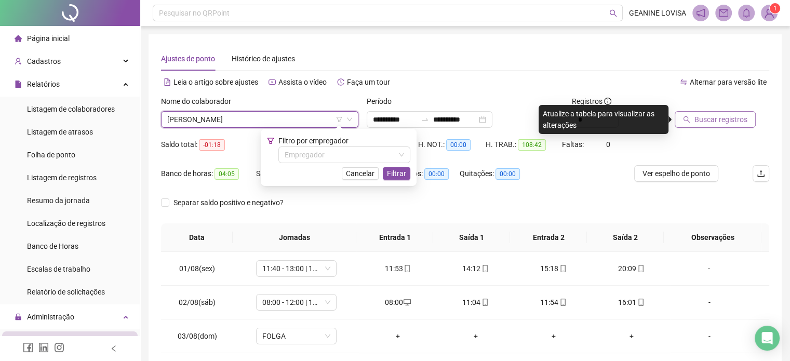
click at [698, 119] on span "Buscar registros" at bounding box center [721, 119] width 53 height 11
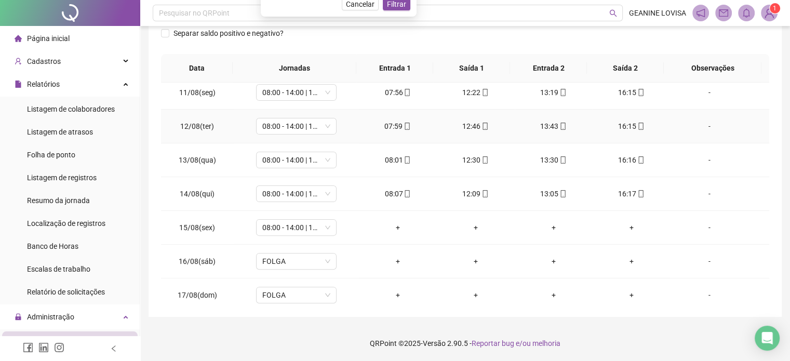
scroll to position [364, 0]
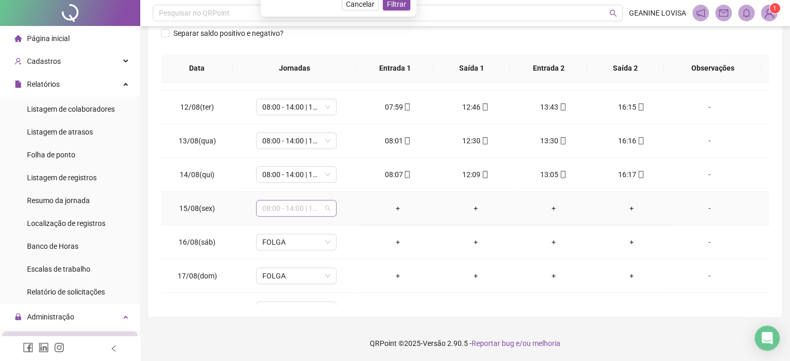
click at [313, 208] on span "08:00 - 14:00 | 15:00 - 16:20" at bounding box center [296, 209] width 68 height 16
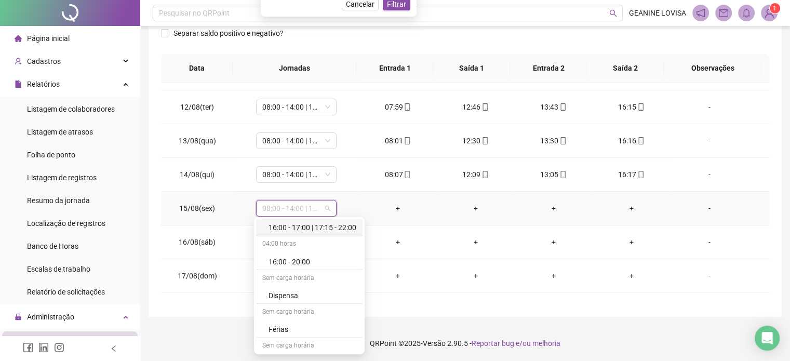
scroll to position [2022, 0]
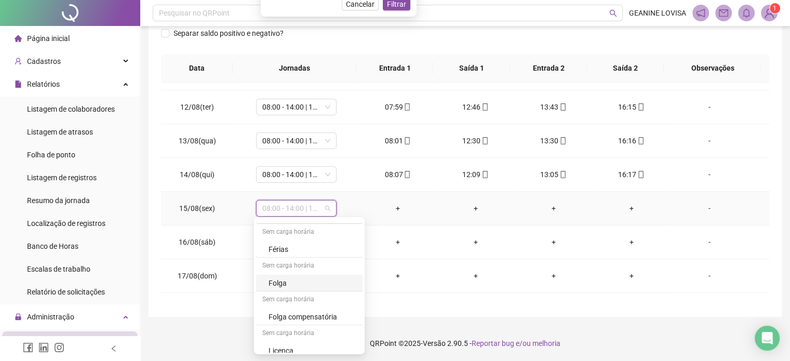
click at [290, 277] on div "Folga" at bounding box center [313, 282] width 88 height 11
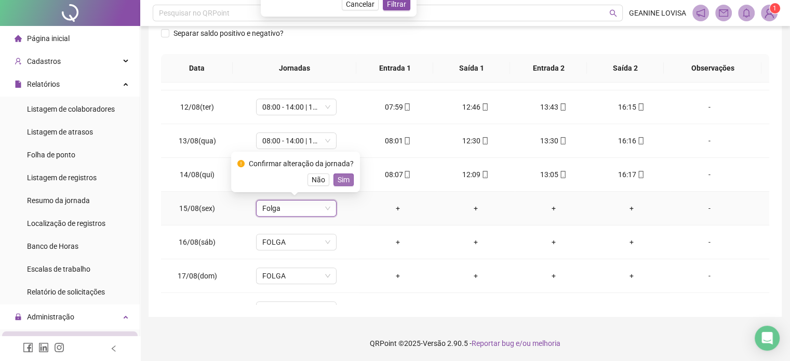
click at [349, 182] on button "Sim" at bounding box center [344, 180] width 20 height 12
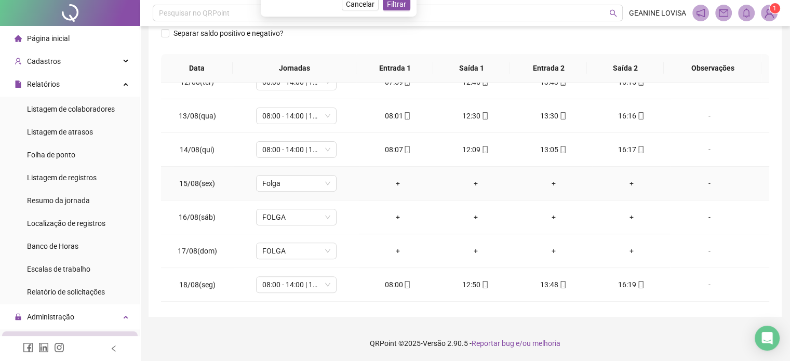
scroll to position [418, 0]
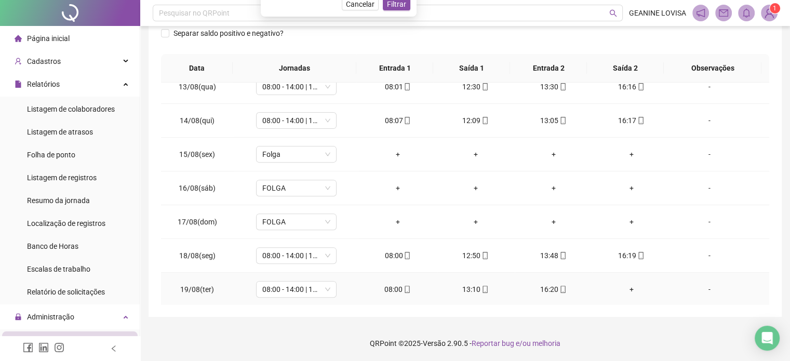
click at [625, 285] on div "+" at bounding box center [631, 289] width 61 height 11
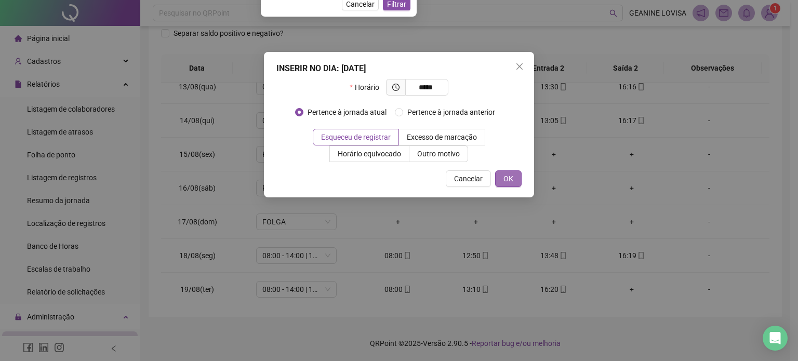
type input "*****"
click at [518, 180] on button "OK" at bounding box center [508, 178] width 26 height 17
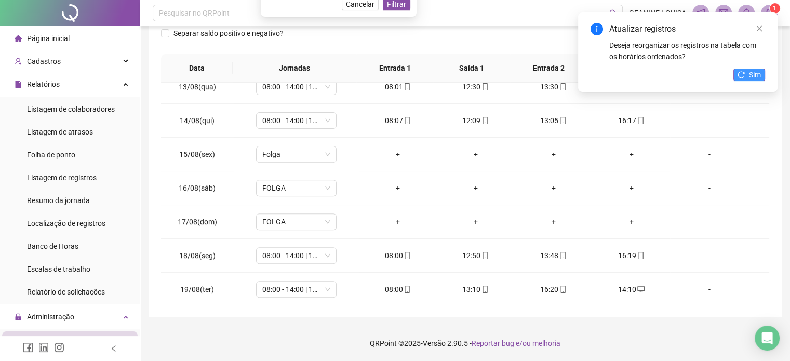
click at [746, 70] on button "Sim" at bounding box center [750, 75] width 32 height 12
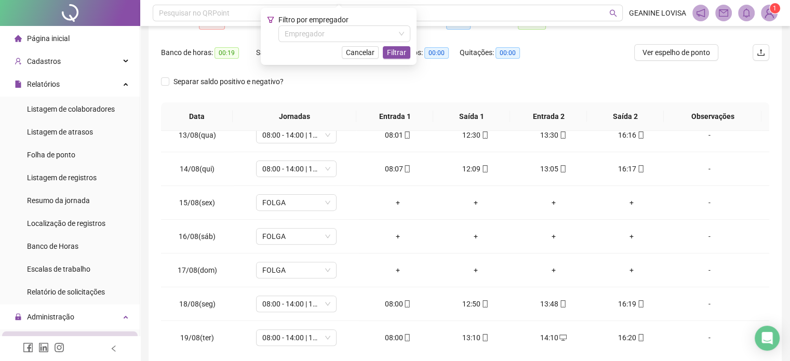
scroll to position [0, 0]
